Goal: Task Accomplishment & Management: Manage account settings

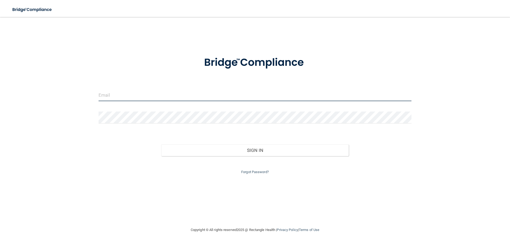
click at [137, 96] on input "email" at bounding box center [255, 95] width 313 height 12
type input "[EMAIL_ADDRESS][DOMAIN_NAME]"
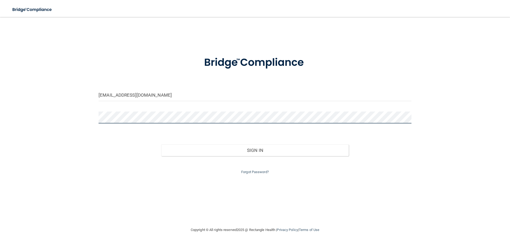
click at [161, 144] on button "Sign In" at bounding box center [255, 150] width 188 height 12
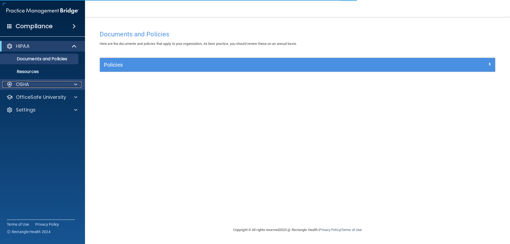
click at [33, 84] on div "OSHA" at bounding box center [35, 84] width 66 height 6
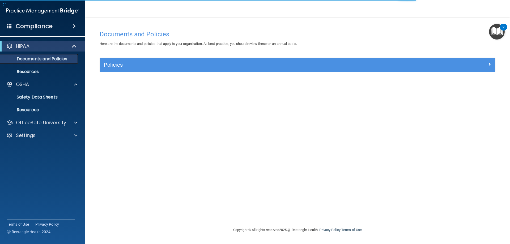
click at [54, 61] on p "Documents and Policies" at bounding box center [39, 58] width 73 height 5
click at [71, 120] on div at bounding box center [74, 123] width 13 height 6
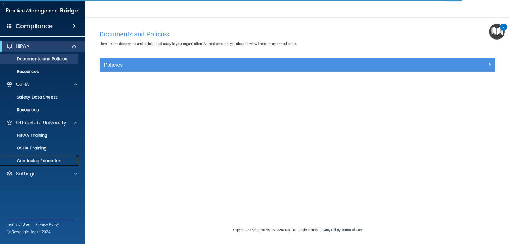
click at [50, 161] on p "Continuing Education" at bounding box center [39, 160] width 73 height 5
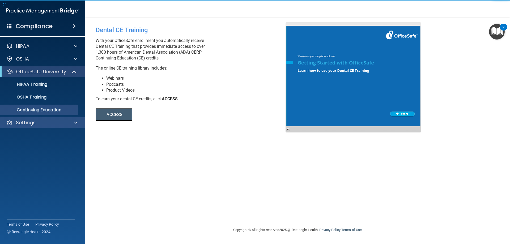
click at [57, 128] on div "Settings" at bounding box center [42, 122] width 85 height 11
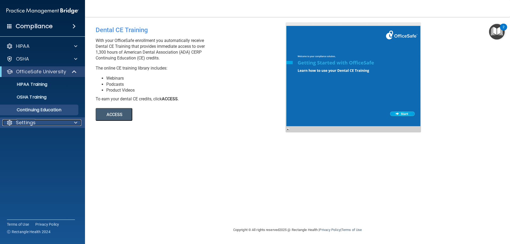
click at [77, 121] on span at bounding box center [75, 123] width 3 height 6
click at [60, 132] on link "My Account" at bounding box center [37, 135] width 84 height 11
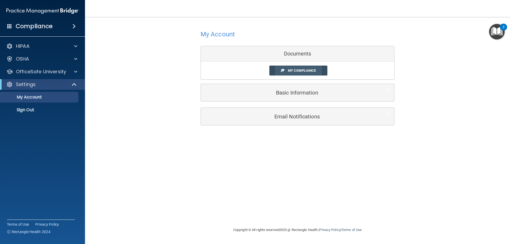
click at [317, 75] on link "My Compliance" at bounding box center [298, 71] width 58 height 10
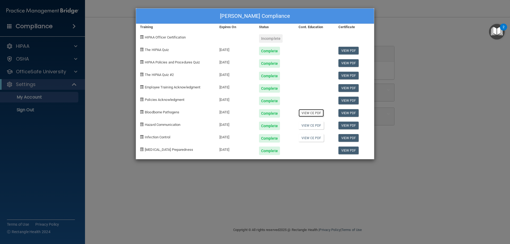
click at [307, 117] on link "View CE PDF" at bounding box center [311, 113] width 25 height 8
click at [319, 127] on link "View CE PDF" at bounding box center [311, 126] width 25 height 8
click at [320, 137] on link "View CE PDF" at bounding box center [311, 138] width 25 height 8
